Goal: Information Seeking & Learning: Learn about a topic

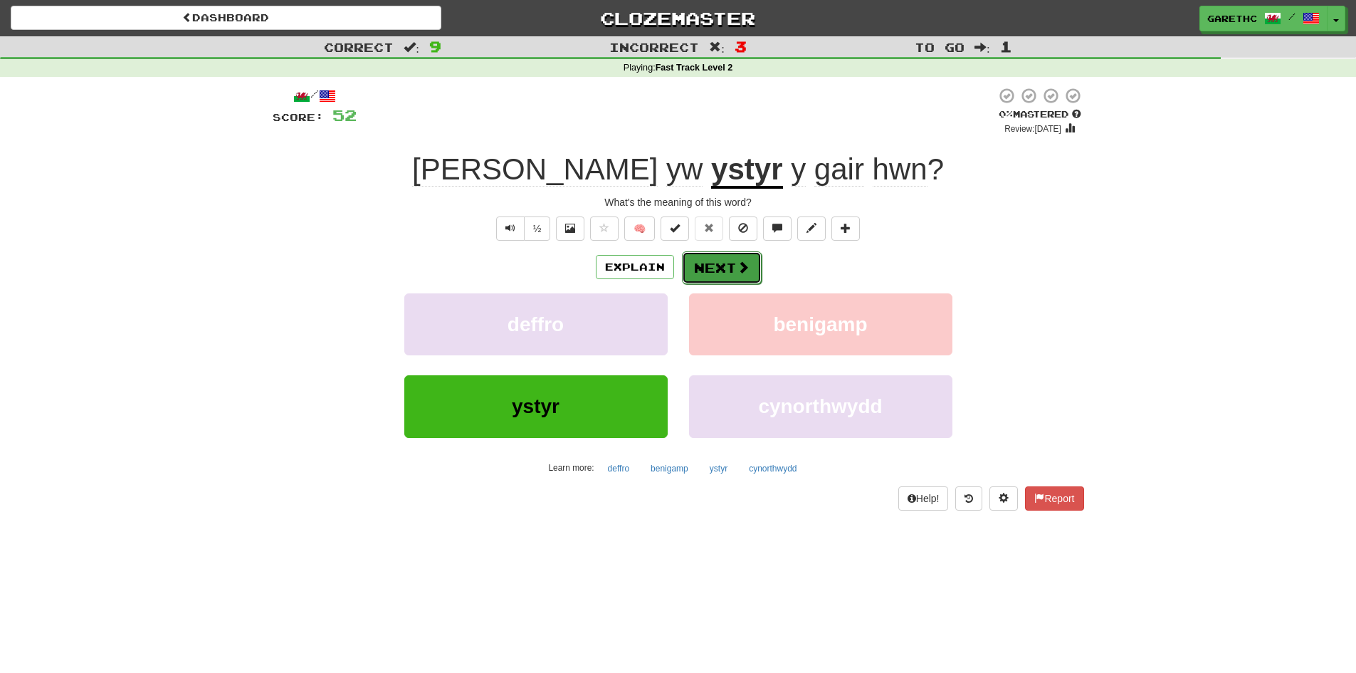
click at [714, 258] on button "Next" at bounding box center [722, 267] width 80 height 33
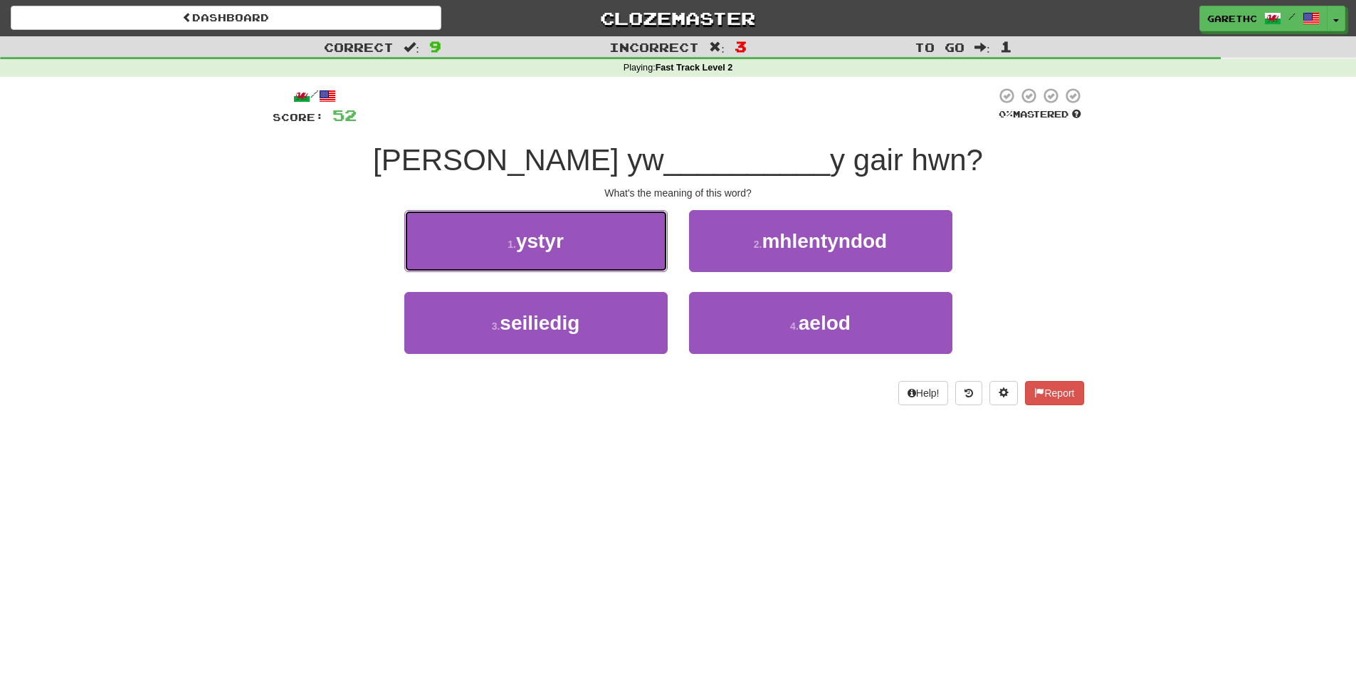
click at [548, 244] on span "ystyr" at bounding box center [540, 241] width 48 height 22
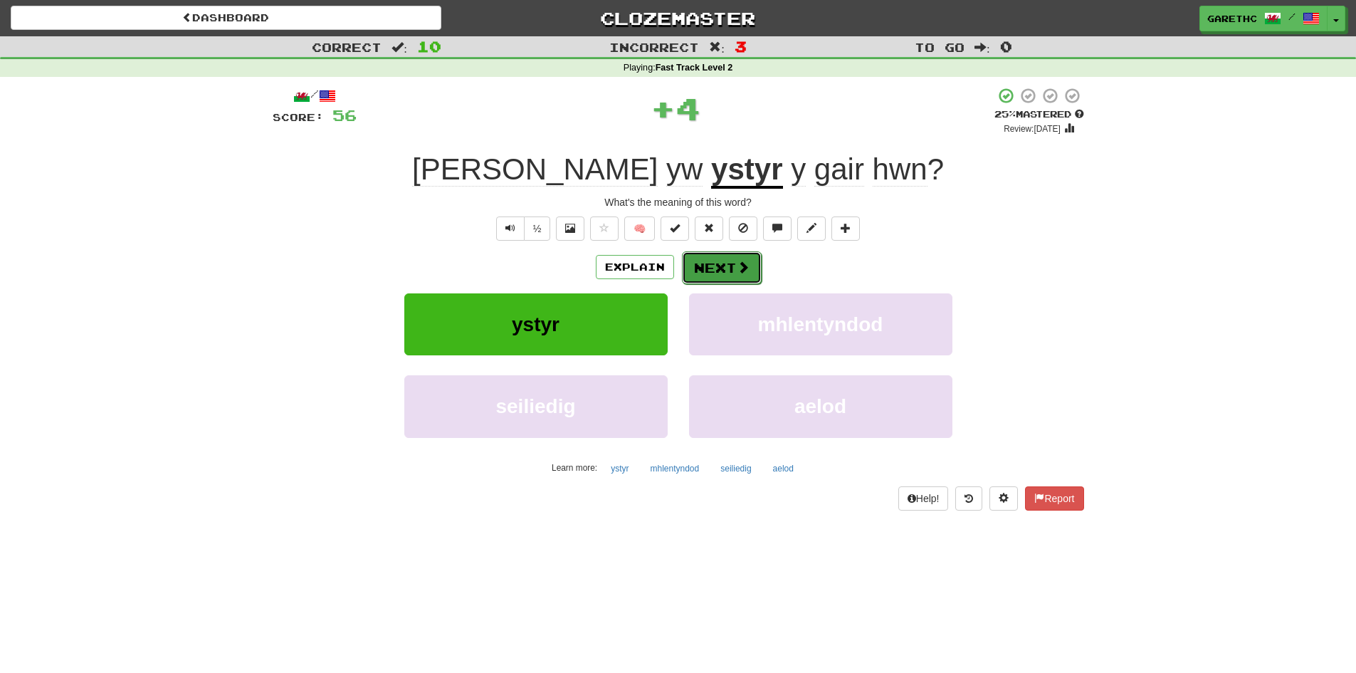
click at [708, 262] on button "Next" at bounding box center [722, 267] width 80 height 33
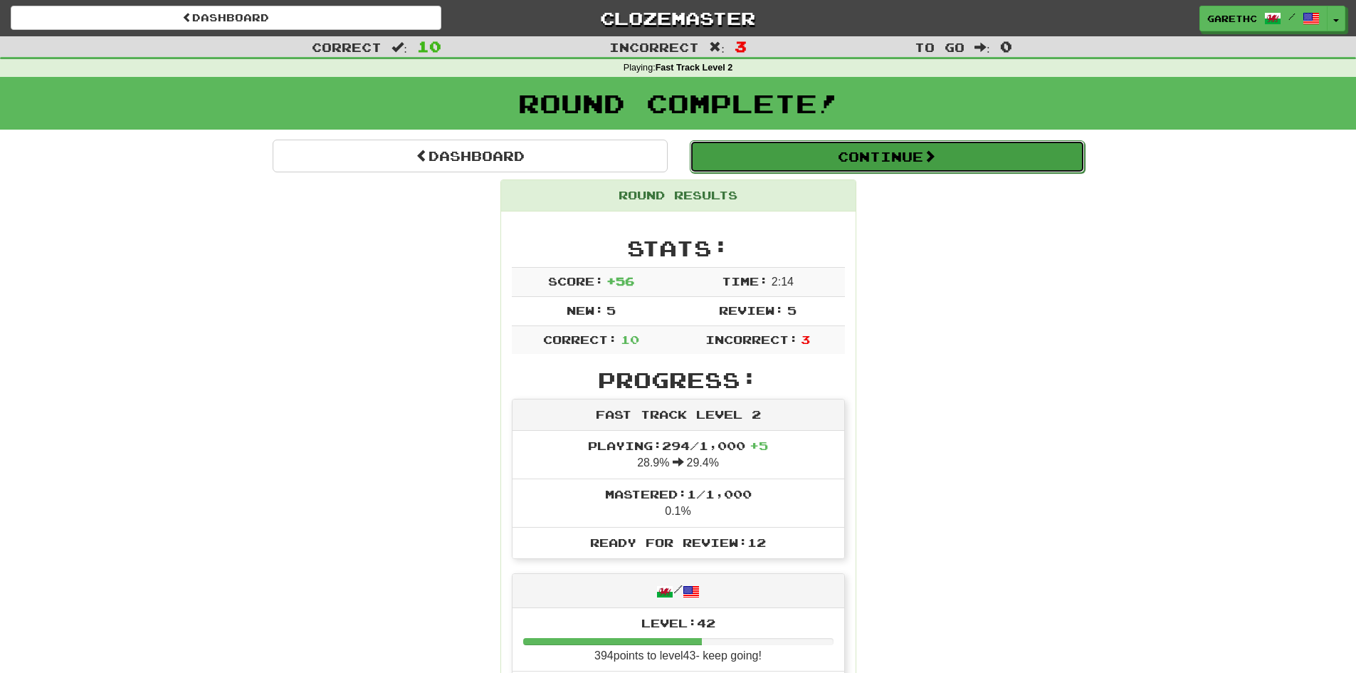
click at [910, 159] on button "Continue" at bounding box center [887, 156] width 395 height 33
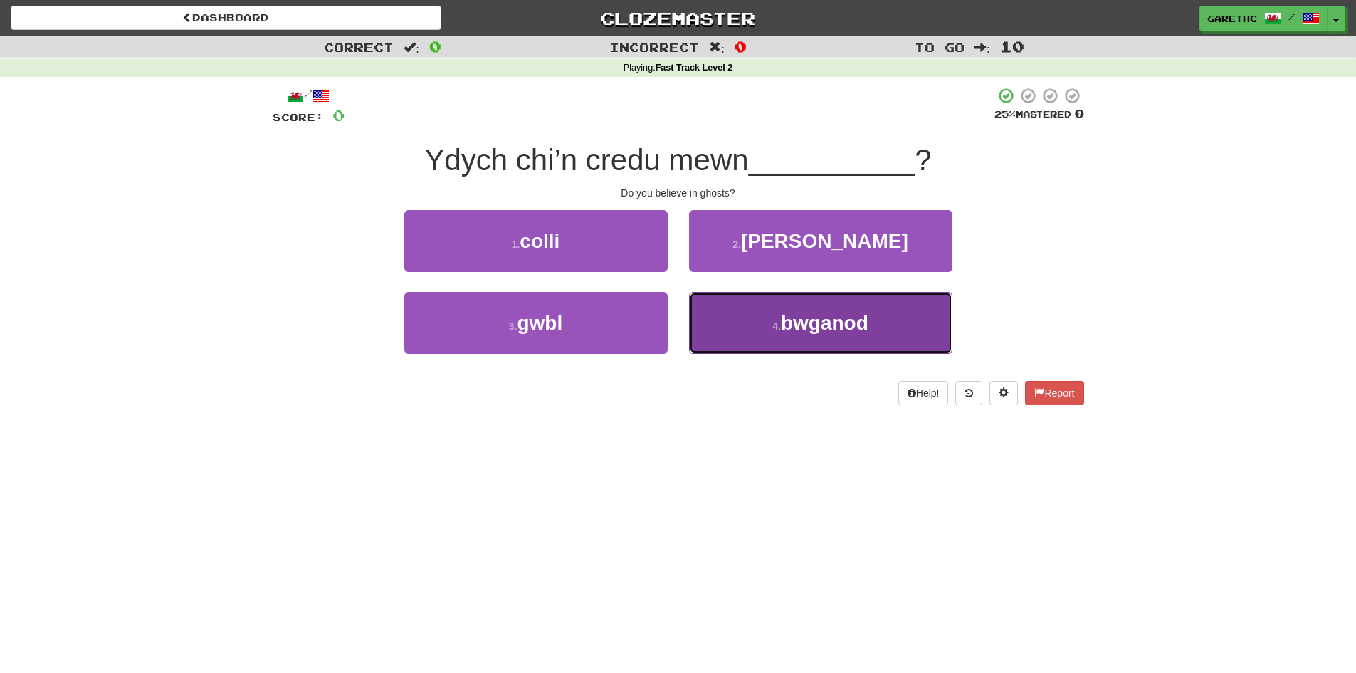
click at [848, 314] on span "bwganod" at bounding box center [825, 323] width 88 height 22
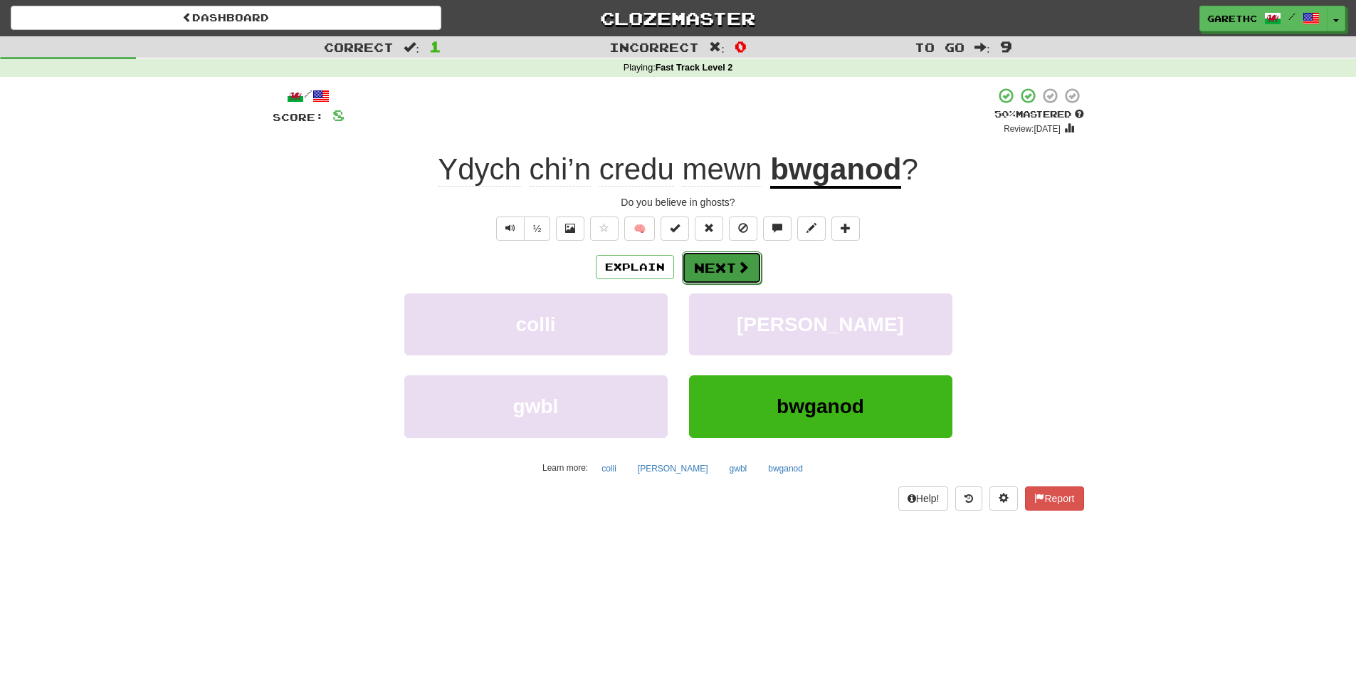
click at [724, 262] on button "Next" at bounding box center [722, 267] width 80 height 33
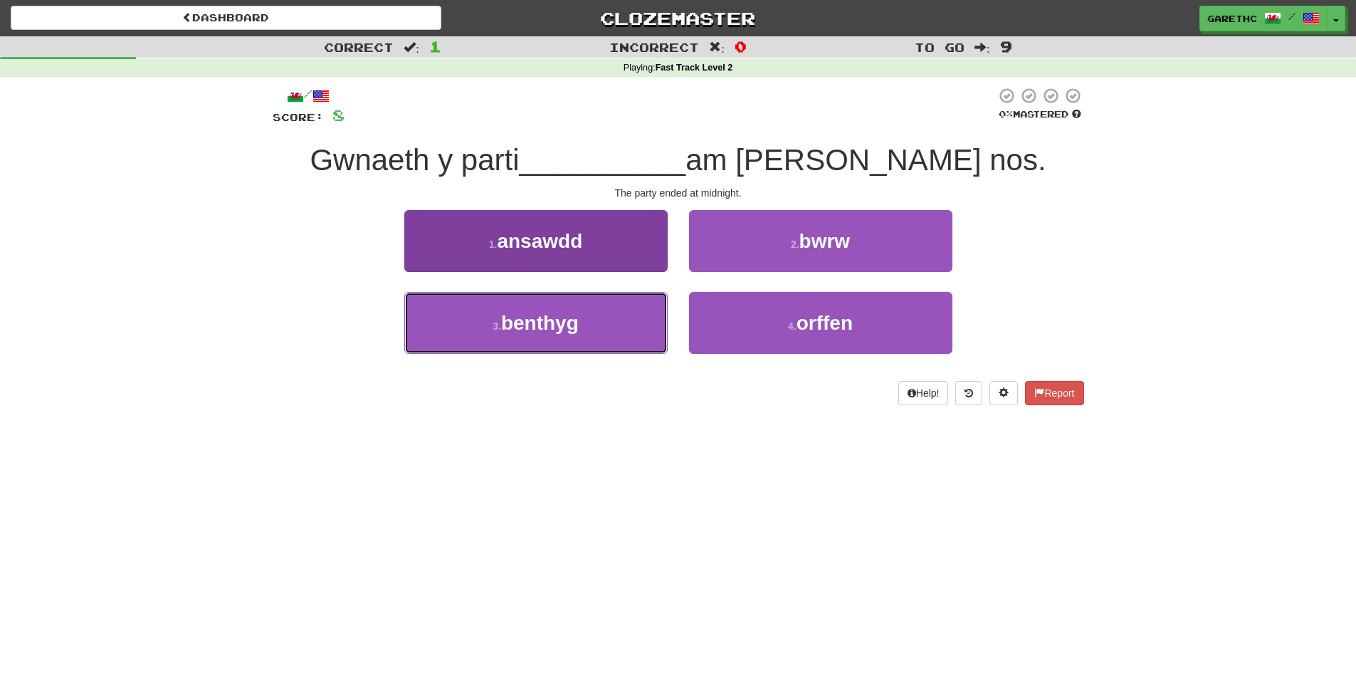
click at [572, 319] on span "benthyg" at bounding box center [540, 323] width 78 height 22
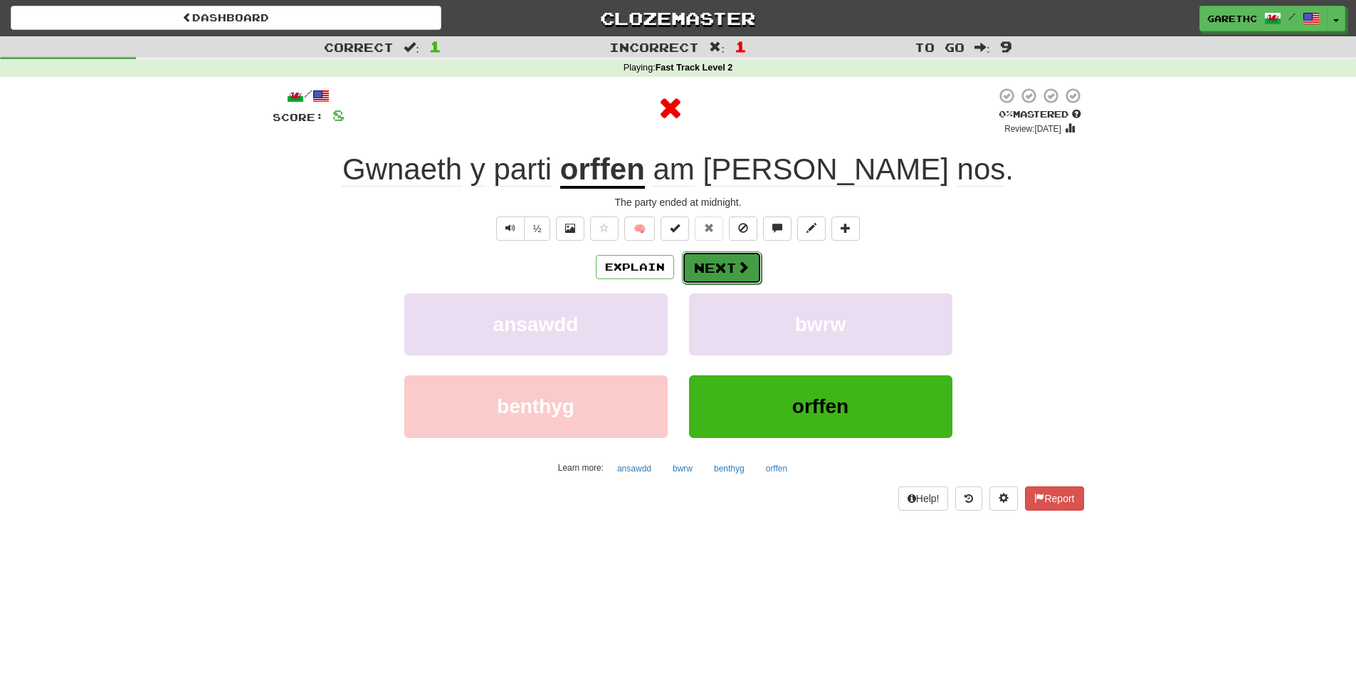
click at [750, 260] on button "Next" at bounding box center [722, 267] width 80 height 33
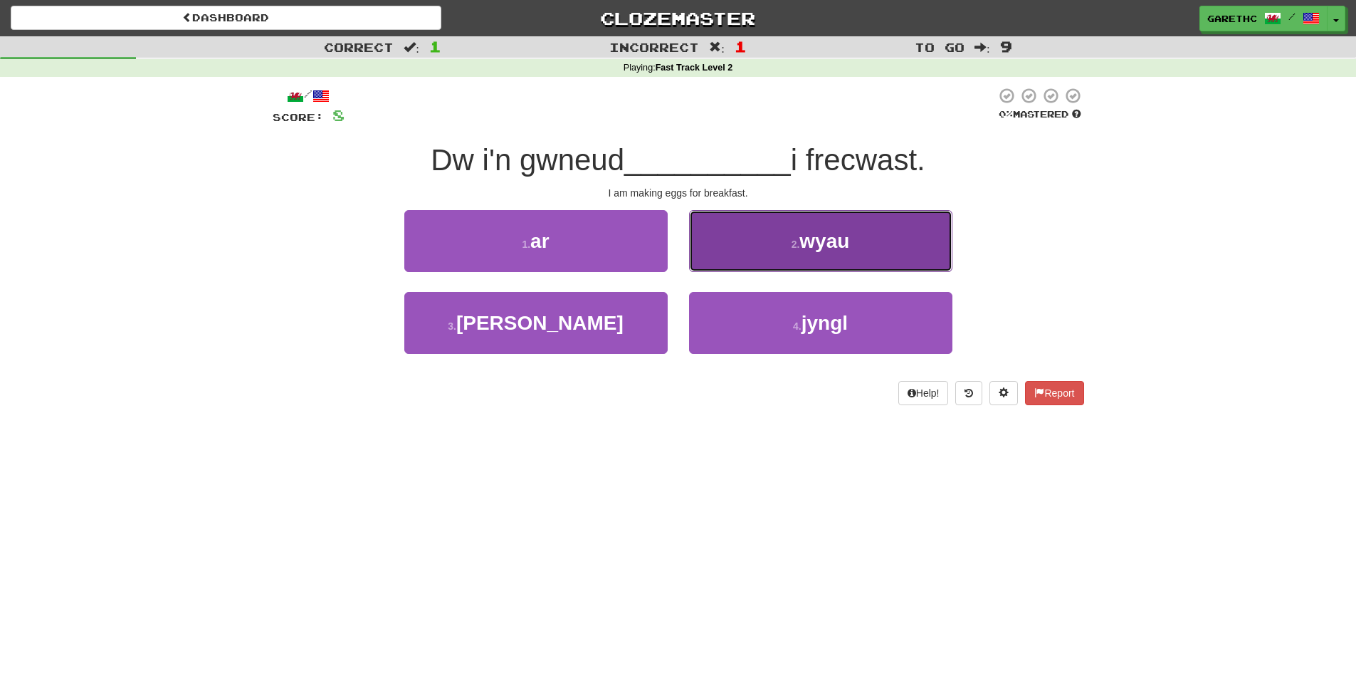
click at [838, 244] on span "wyau" at bounding box center [825, 241] width 50 height 22
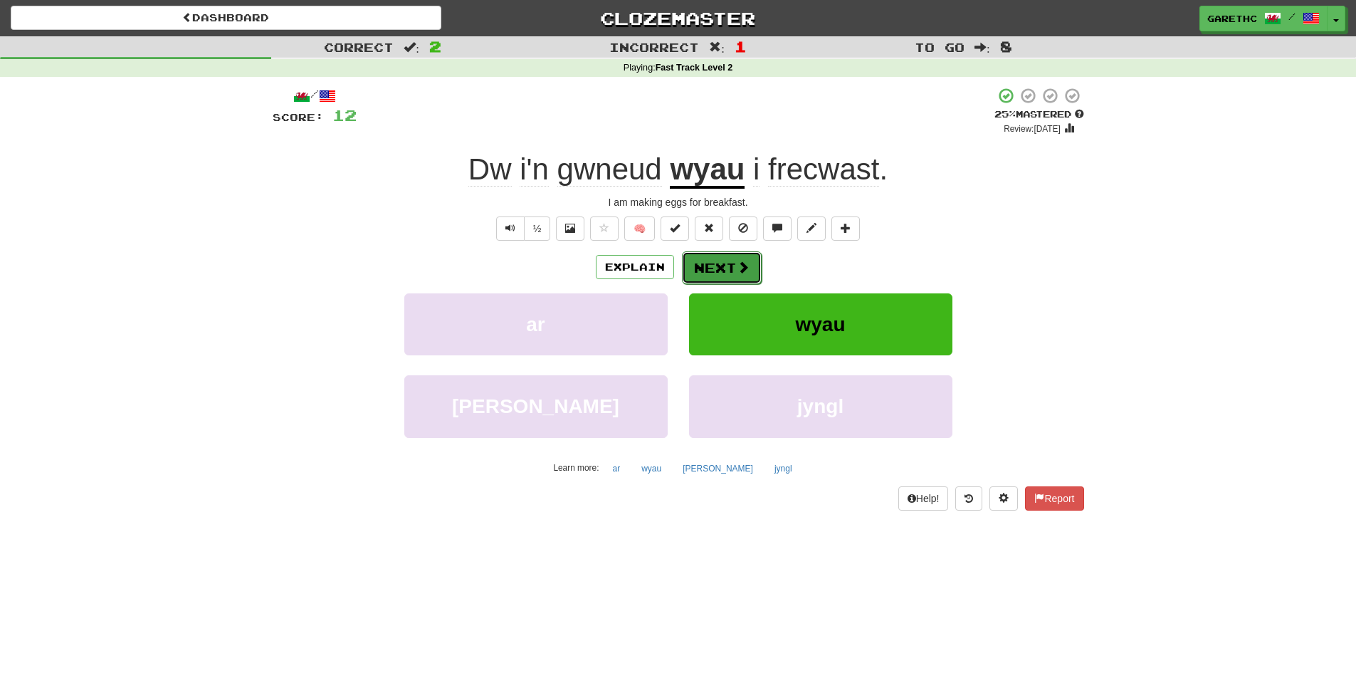
click at [723, 278] on button "Next" at bounding box center [722, 267] width 80 height 33
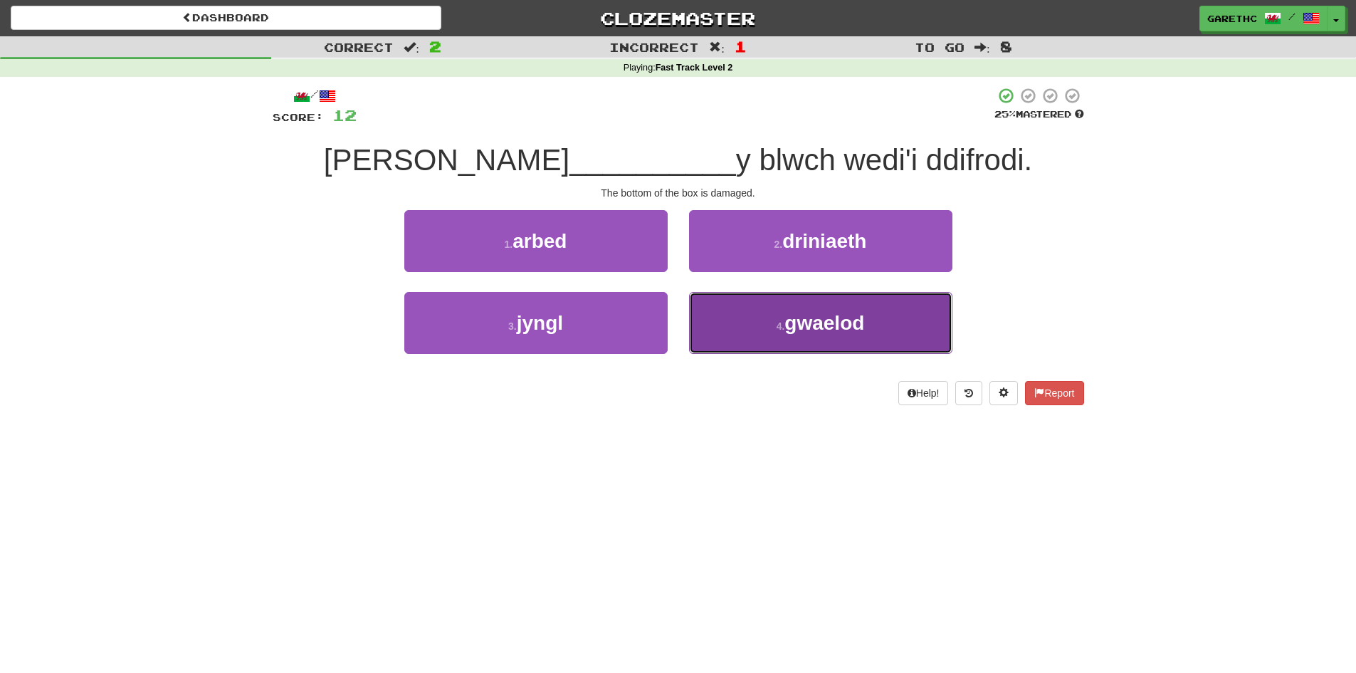
click at [832, 319] on span "gwaelod" at bounding box center [825, 323] width 80 height 22
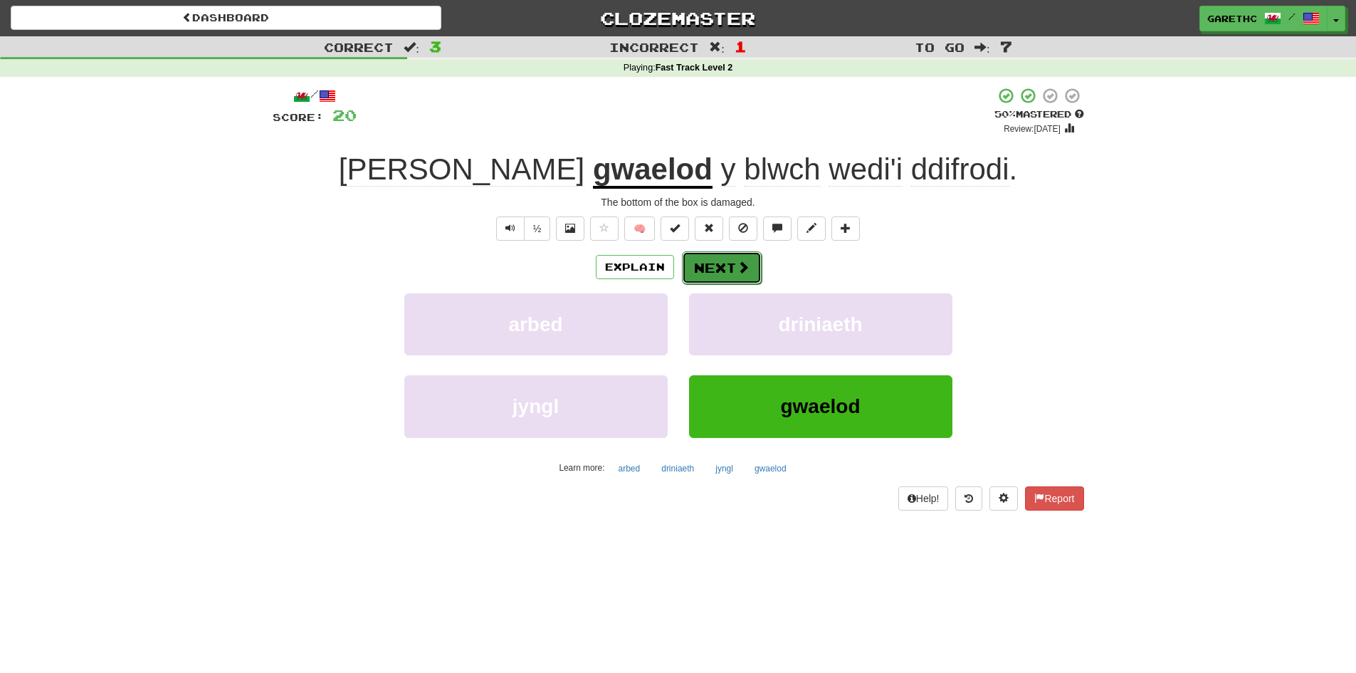
click at [730, 265] on button "Next" at bounding box center [722, 267] width 80 height 33
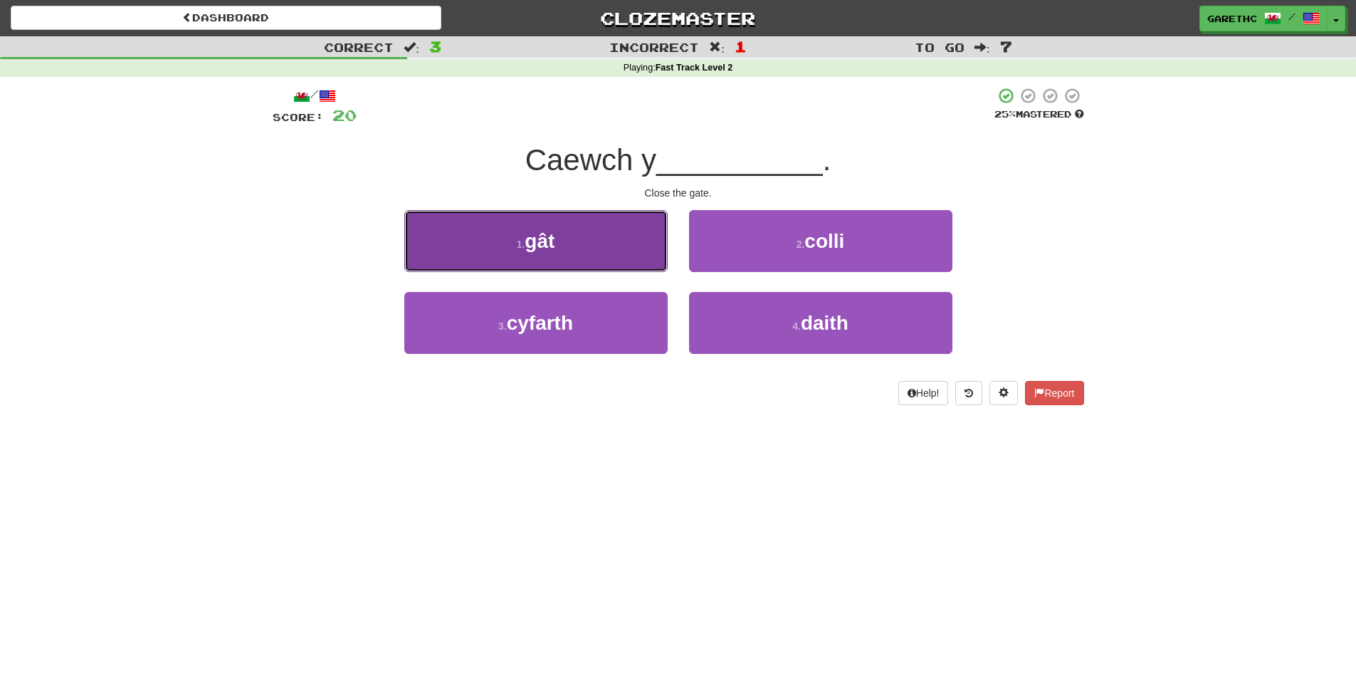
click at [571, 244] on button "1 . gât" at bounding box center [535, 241] width 263 height 62
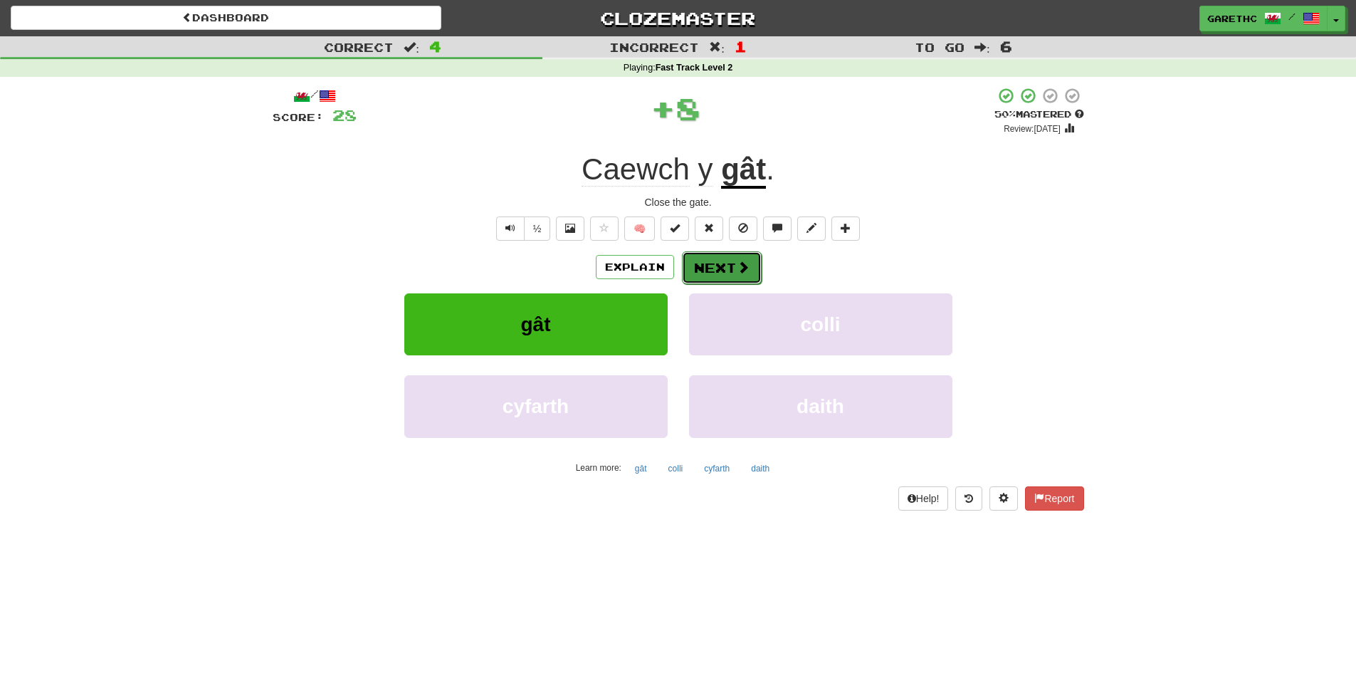
click at [728, 266] on button "Next" at bounding box center [722, 267] width 80 height 33
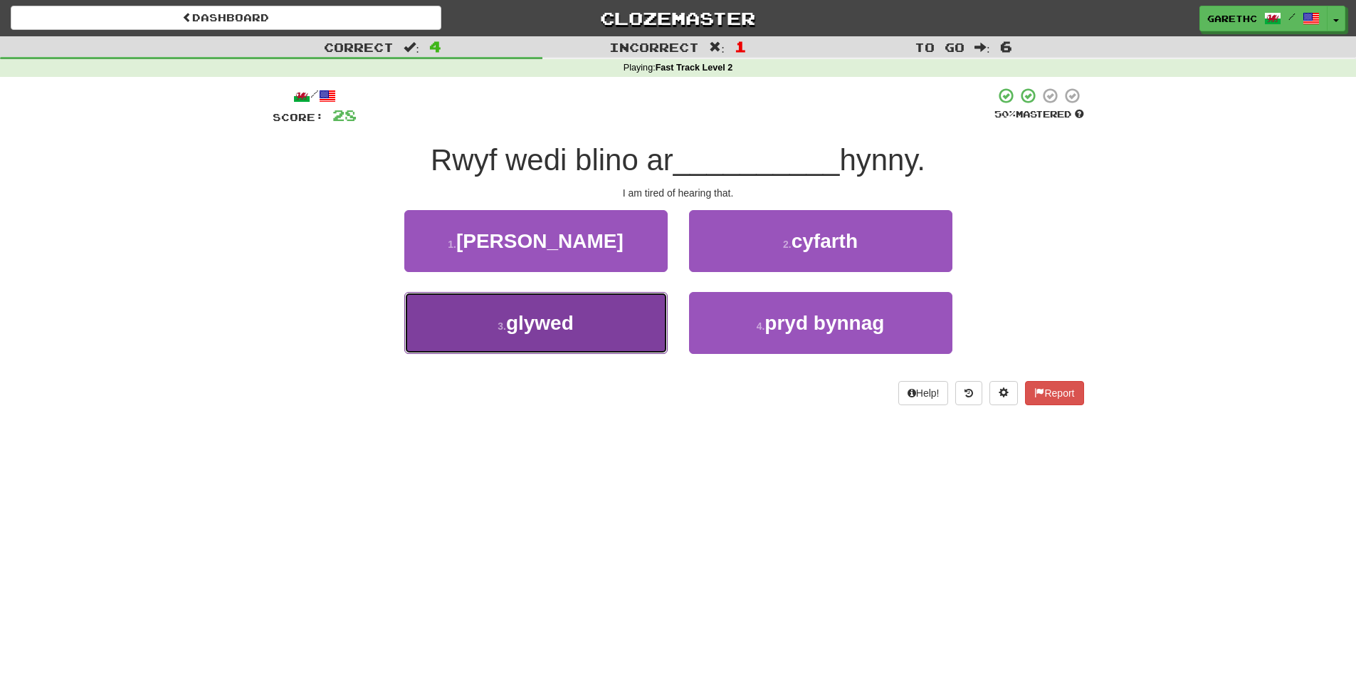
click at [553, 318] on span "glywed" at bounding box center [540, 323] width 68 height 22
